Goal: Find specific page/section: Find specific page/section

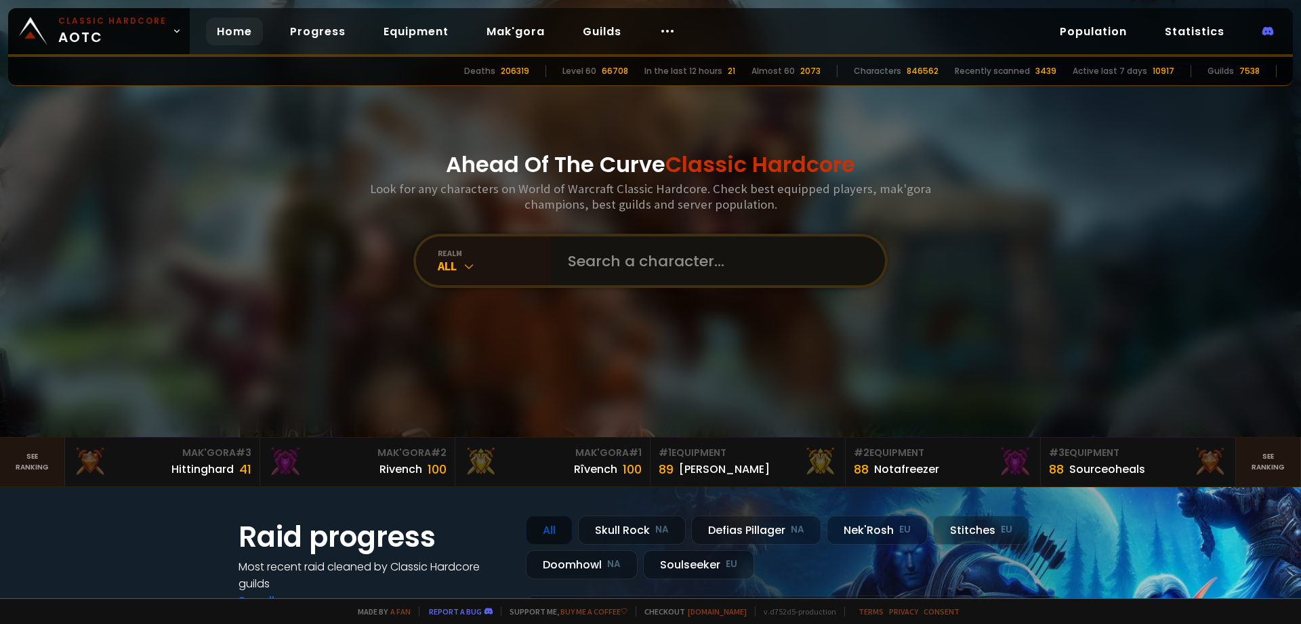
click at [615, 259] on input "text" at bounding box center [714, 260] width 309 height 49
click at [533, 264] on div "All" at bounding box center [495, 266] width 114 height 16
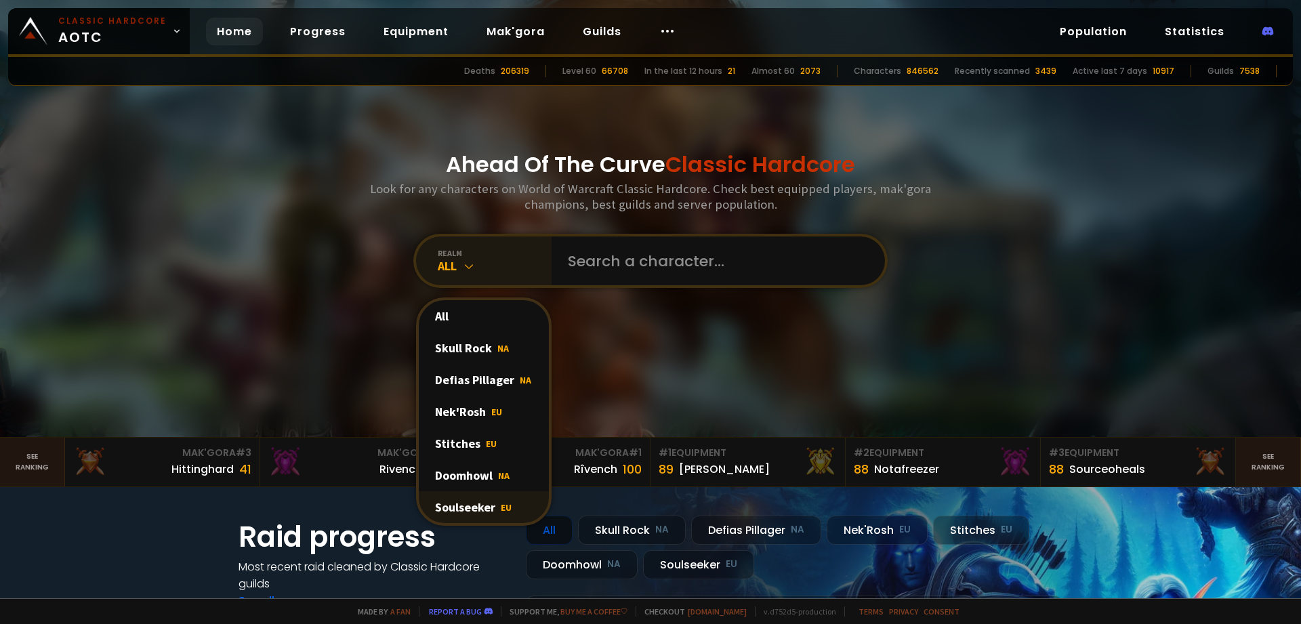
click at [492, 507] on div "Soulseeker EU" at bounding box center [484, 507] width 130 height 32
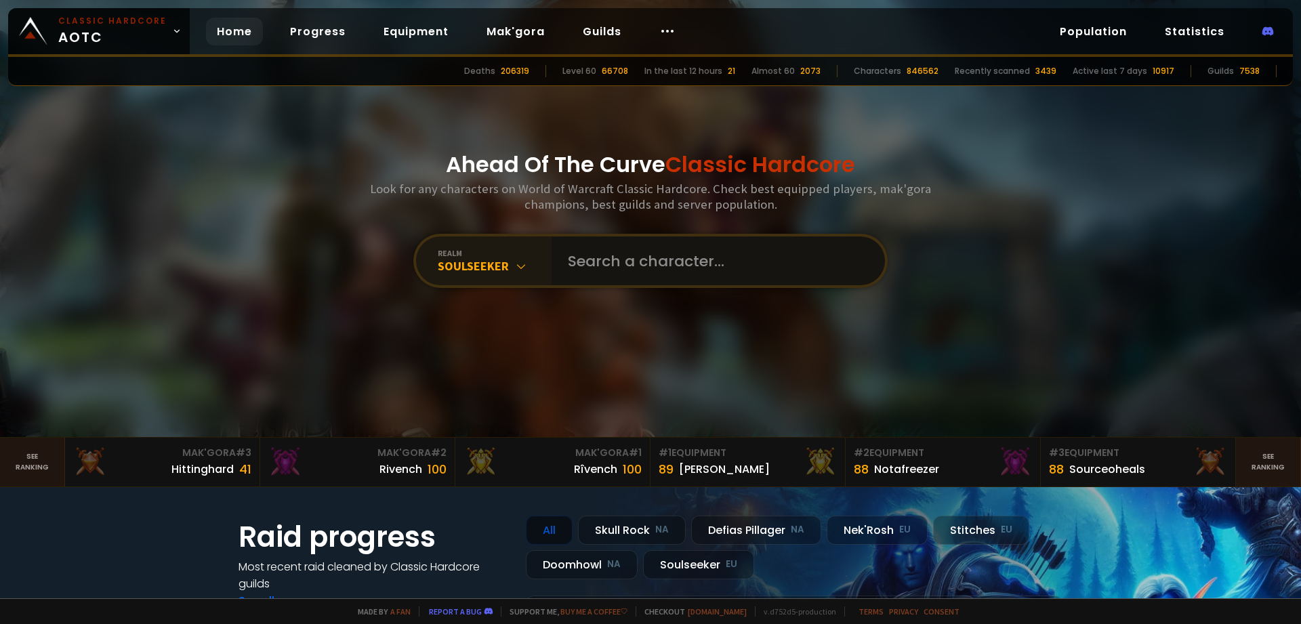
click at [613, 269] on input "text" at bounding box center [714, 260] width 309 height 49
type input "lorwai"
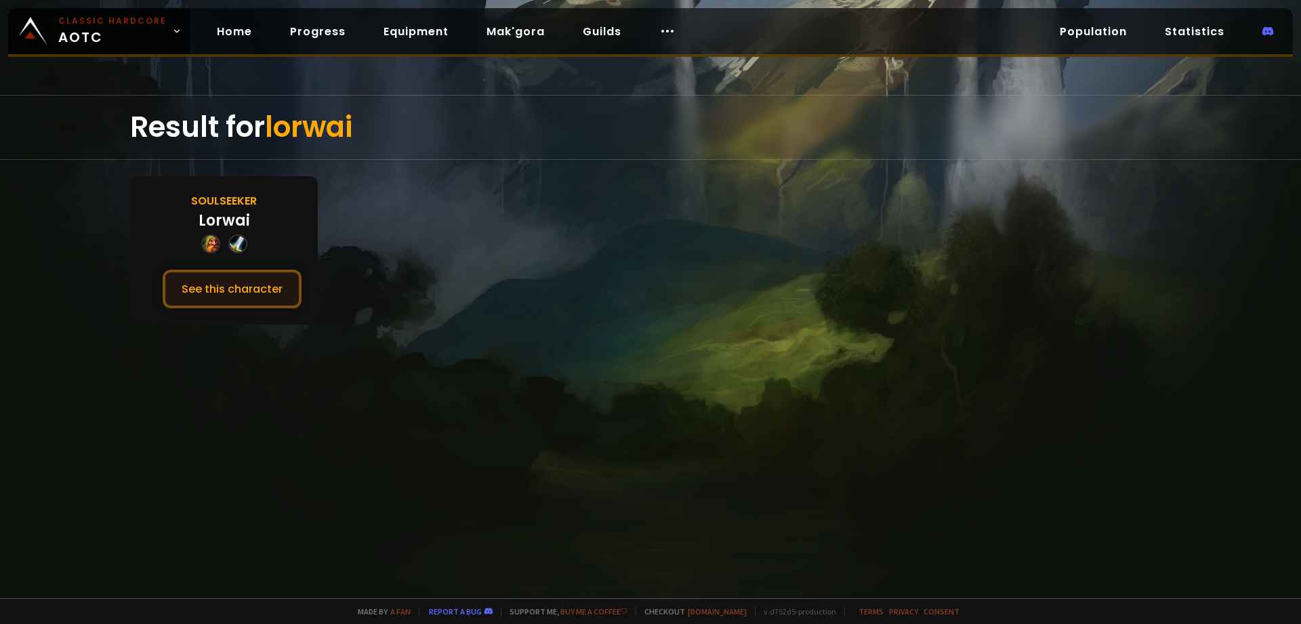
click at [290, 291] on button "See this character" at bounding box center [232, 289] width 139 height 39
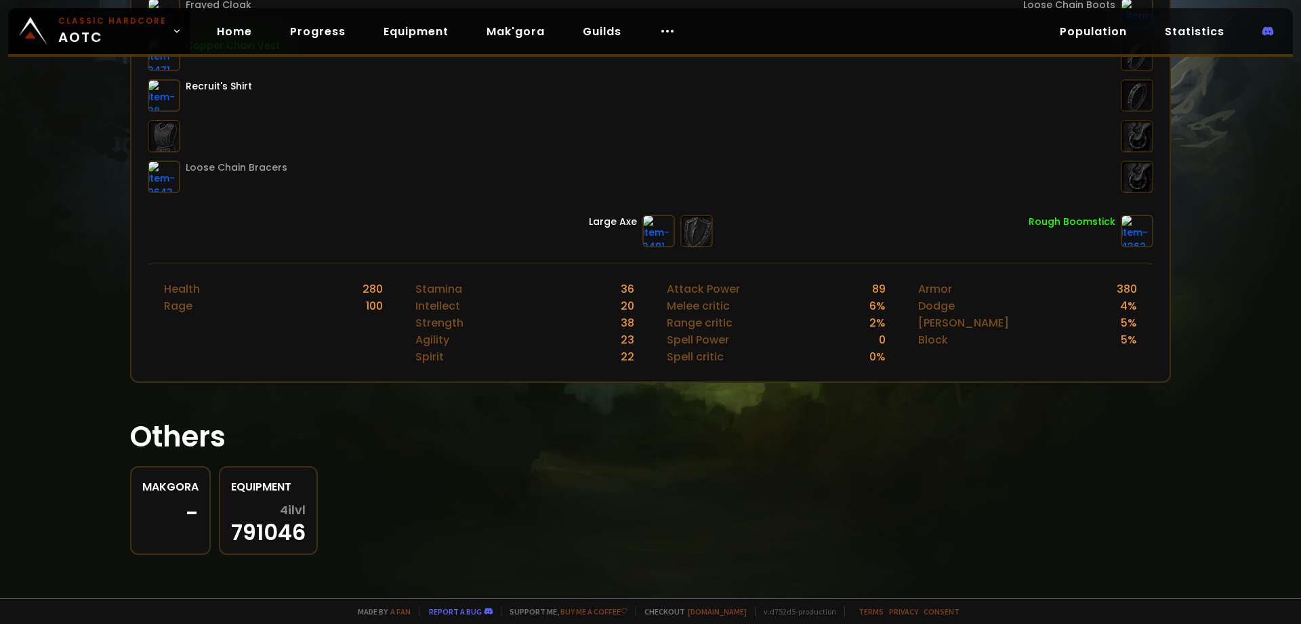
scroll to position [102, 0]
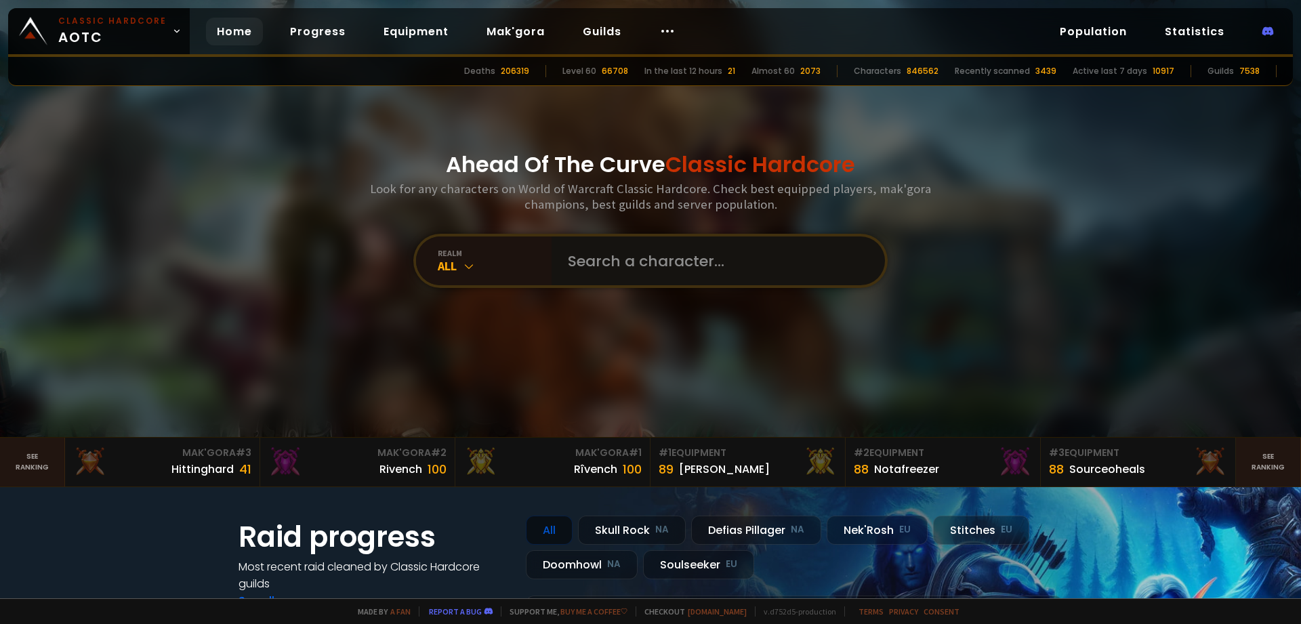
click at [659, 267] on input "text" at bounding box center [714, 260] width 309 height 49
click at [507, 250] on div "realm" at bounding box center [495, 253] width 114 height 10
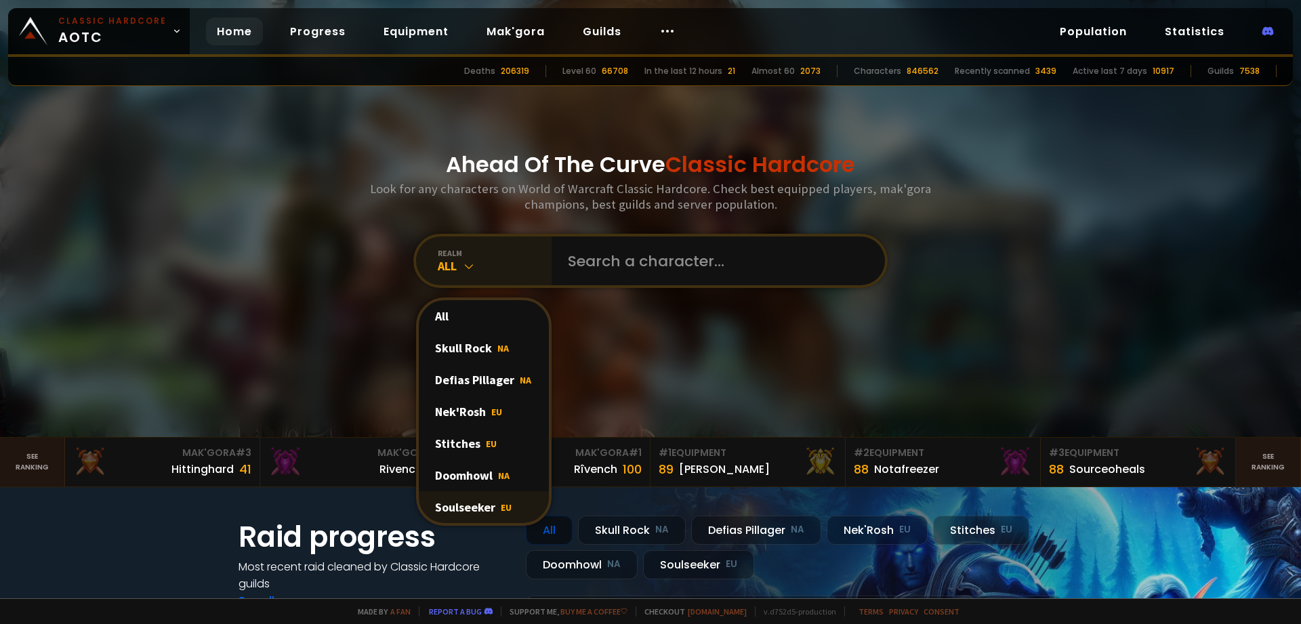
click at [490, 503] on div "Soulseeker EU" at bounding box center [484, 507] width 130 height 32
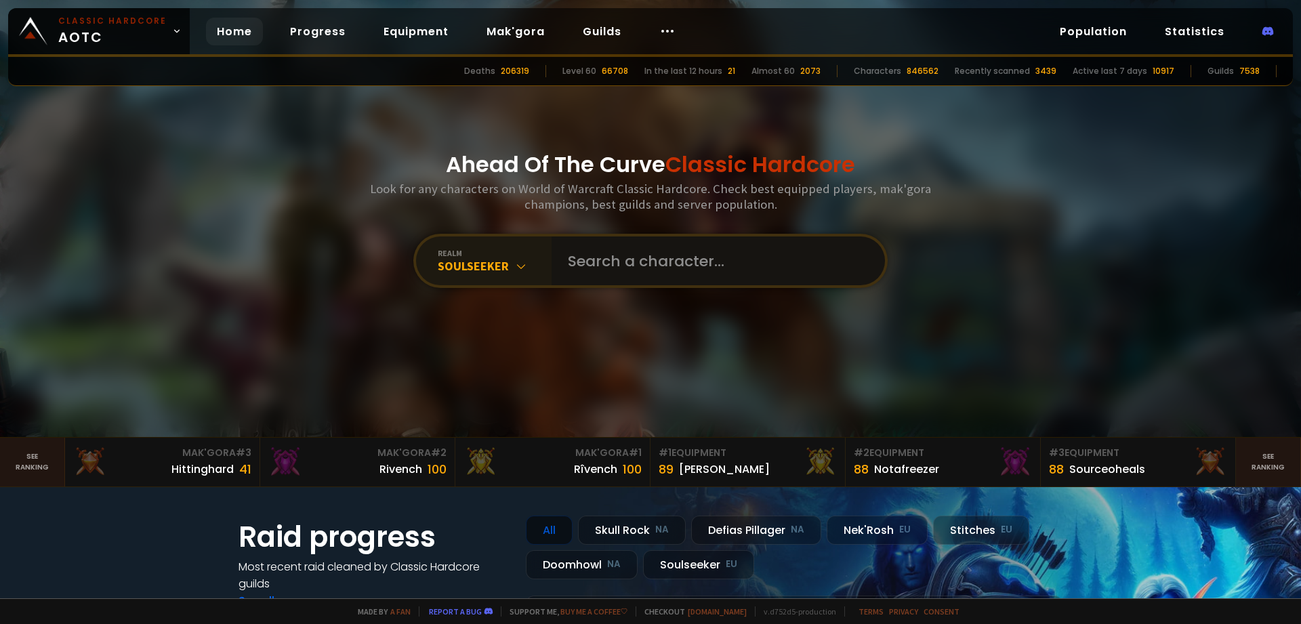
click at [622, 254] on input "text" at bounding box center [714, 260] width 309 height 49
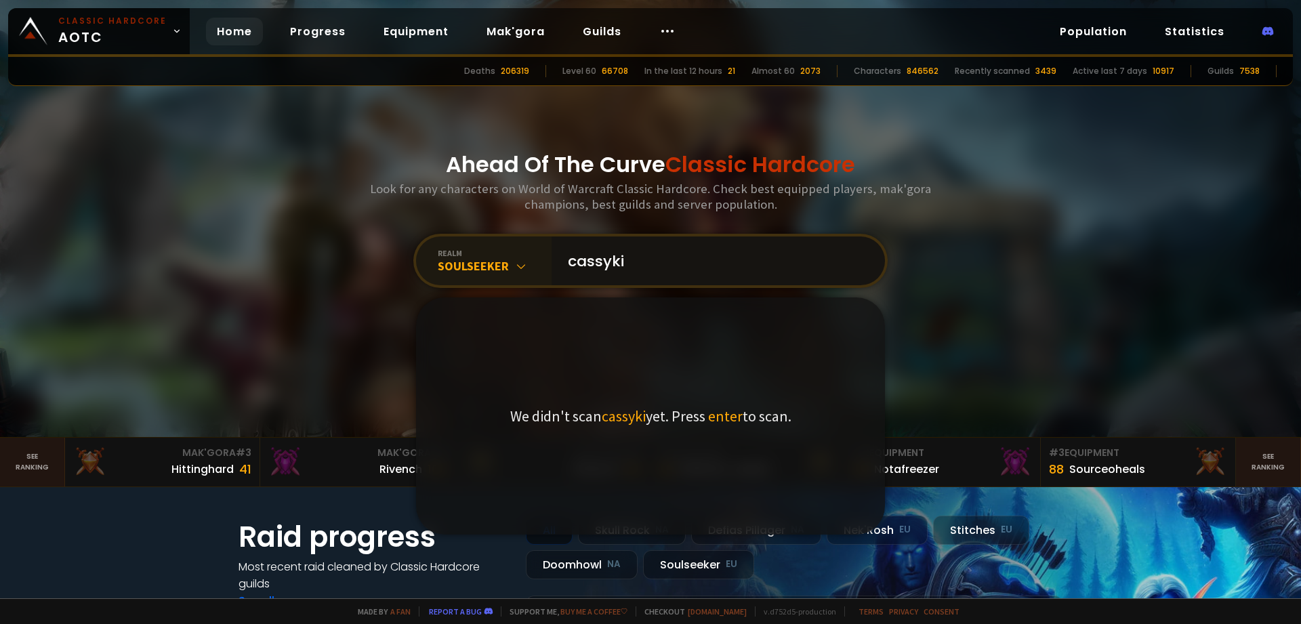
type input "cassykia"
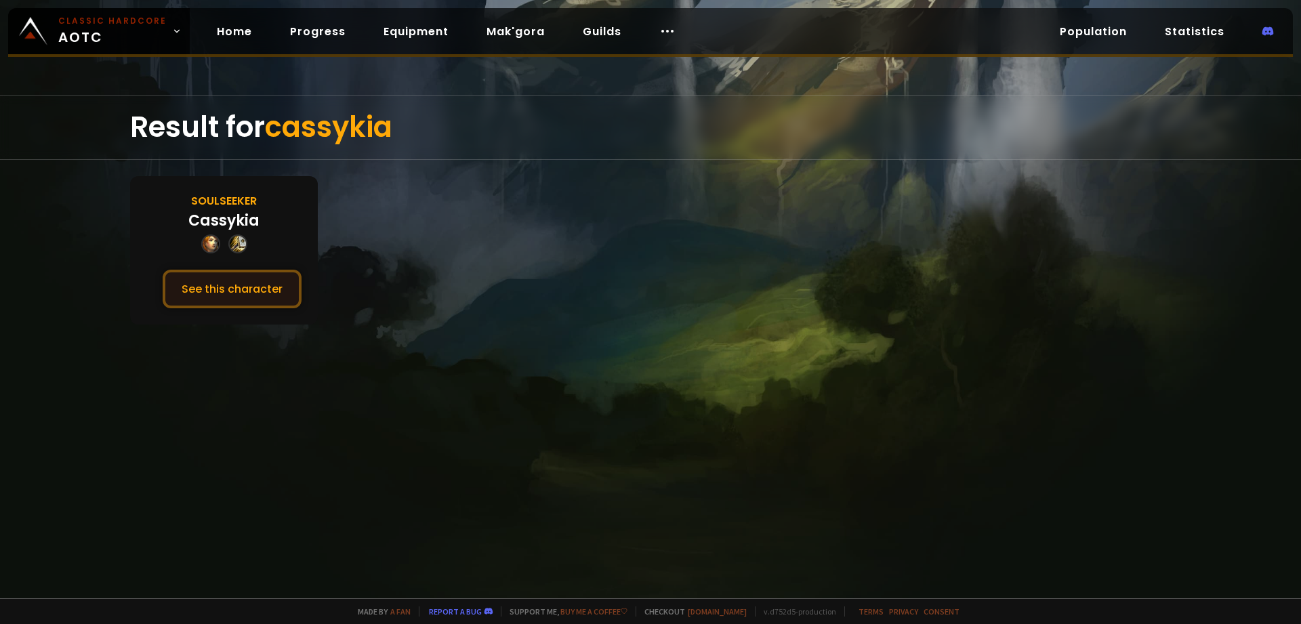
click at [211, 296] on button "See this character" at bounding box center [232, 289] width 139 height 39
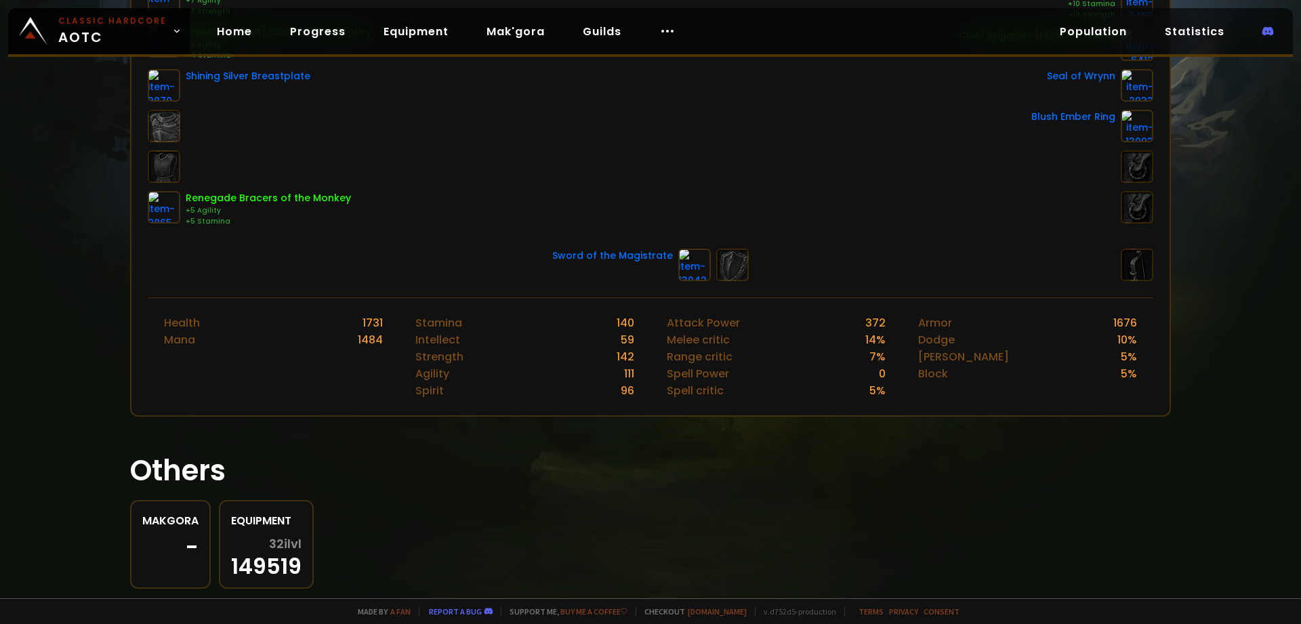
scroll to position [374, 0]
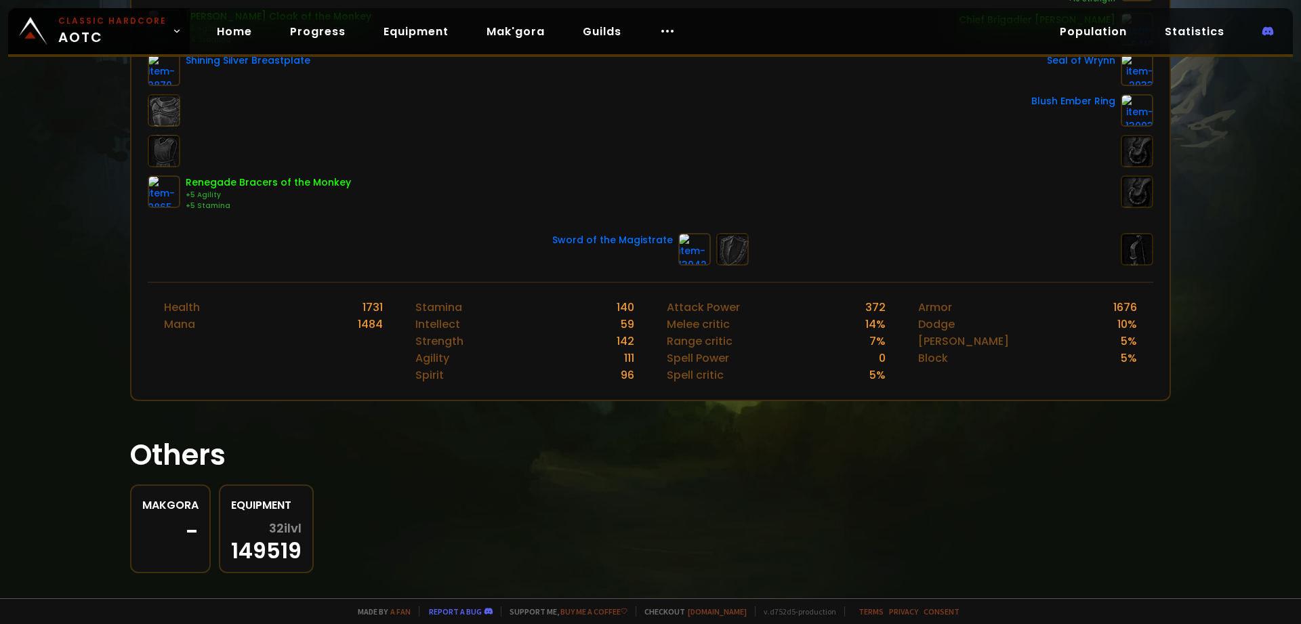
click at [516, 405] on div "Scan character a few seconds ago Soulseeker Cassykia Human Paladin 36 17 % guil…" at bounding box center [650, 299] width 1301 height 598
